Goal: Task Accomplishment & Management: Use online tool/utility

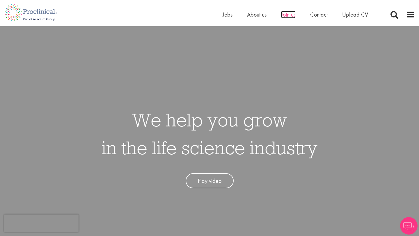
click at [292, 15] on span "Join us" at bounding box center [288, 15] width 15 height 8
click at [228, 15] on span "Jobs" at bounding box center [228, 15] width 10 height 8
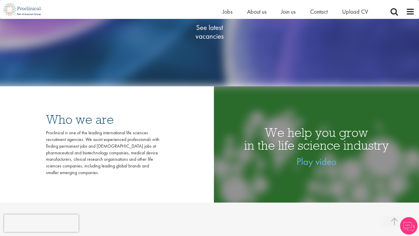
scroll to position [140, 0]
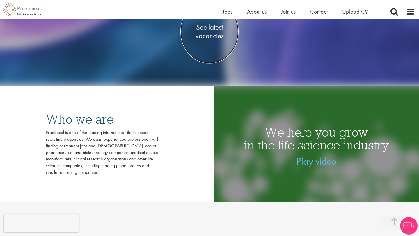
click at [216, 34] on span "See latest vacancies" at bounding box center [210, 31] width 58 height 17
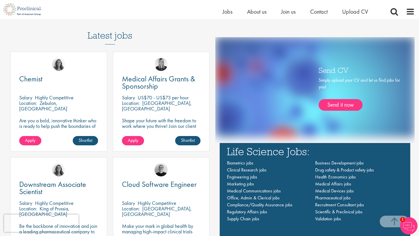
scroll to position [359, 0]
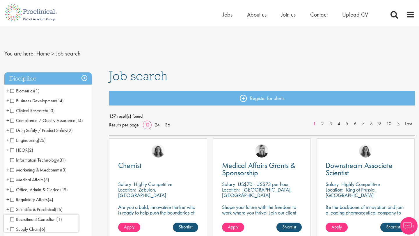
click at [13, 110] on span "Clinical Research" at bounding box center [28, 111] width 37 height 6
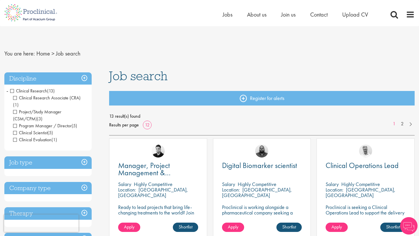
click at [85, 79] on h3 "Discipline" at bounding box center [47, 79] width 87 height 13
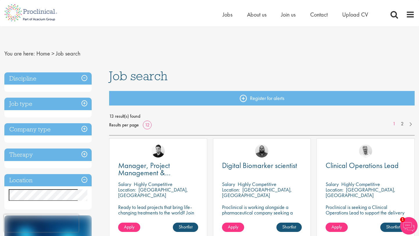
click at [85, 79] on h3 "Discipline" at bounding box center [47, 79] width 87 height 13
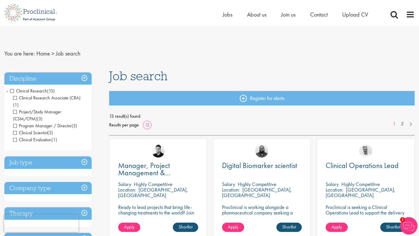
click at [84, 157] on h3 "Job type" at bounding box center [47, 163] width 87 height 13
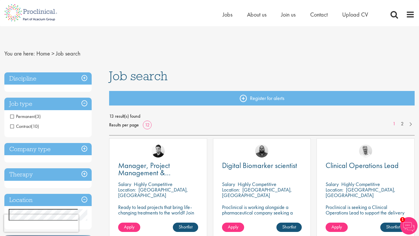
click at [84, 103] on h3 "Job type" at bounding box center [47, 104] width 87 height 13
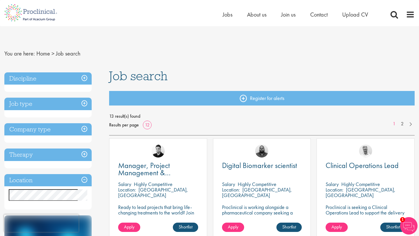
click at [86, 77] on h3 "Discipline" at bounding box center [47, 79] width 87 height 13
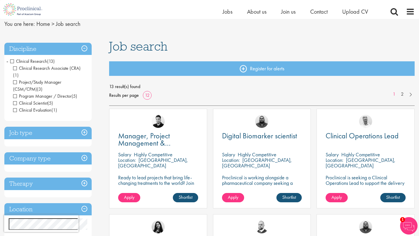
scroll to position [24, 0]
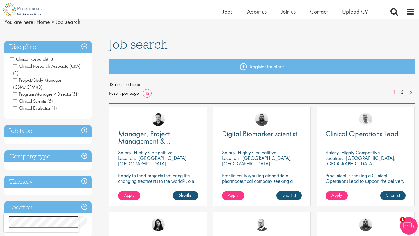
click at [136, 90] on span "Results per page" at bounding box center [124, 93] width 30 height 9
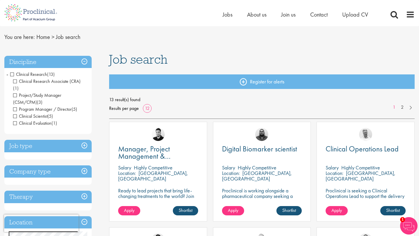
scroll to position [0, 0]
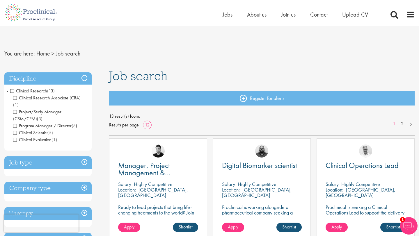
click at [86, 76] on h3 "Discipline" at bounding box center [47, 79] width 87 height 13
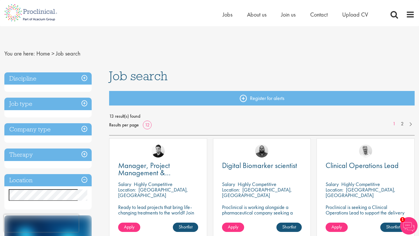
click at [86, 76] on h3 "Discipline" at bounding box center [47, 79] width 87 height 13
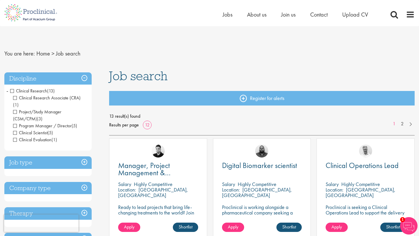
click at [12, 91] on span "Clinical Research" at bounding box center [28, 91] width 37 height 6
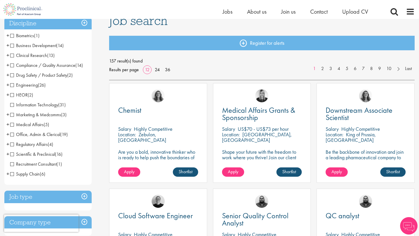
scroll to position [48, 0]
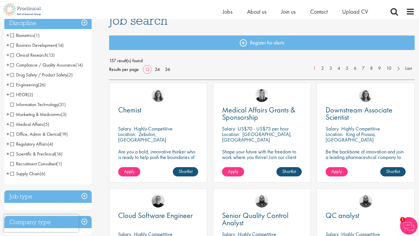
click at [13, 123] on span "Medical Affairs" at bounding box center [26, 124] width 33 height 6
